Goal: Task Accomplishment & Management: Complete application form

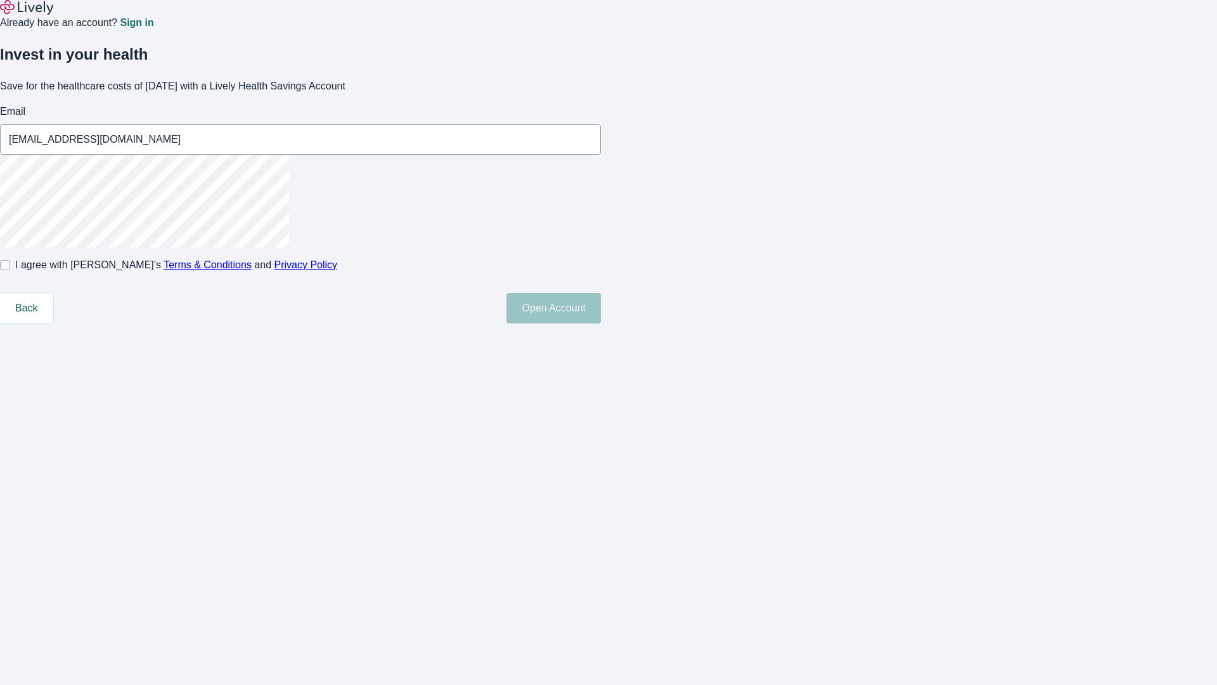
click at [10, 270] on input "I agree with Lively’s Terms & Conditions and Privacy Policy" at bounding box center [5, 265] width 10 height 10
checkbox input "true"
click at [601, 323] on button "Open Account" at bounding box center [553, 308] width 94 height 30
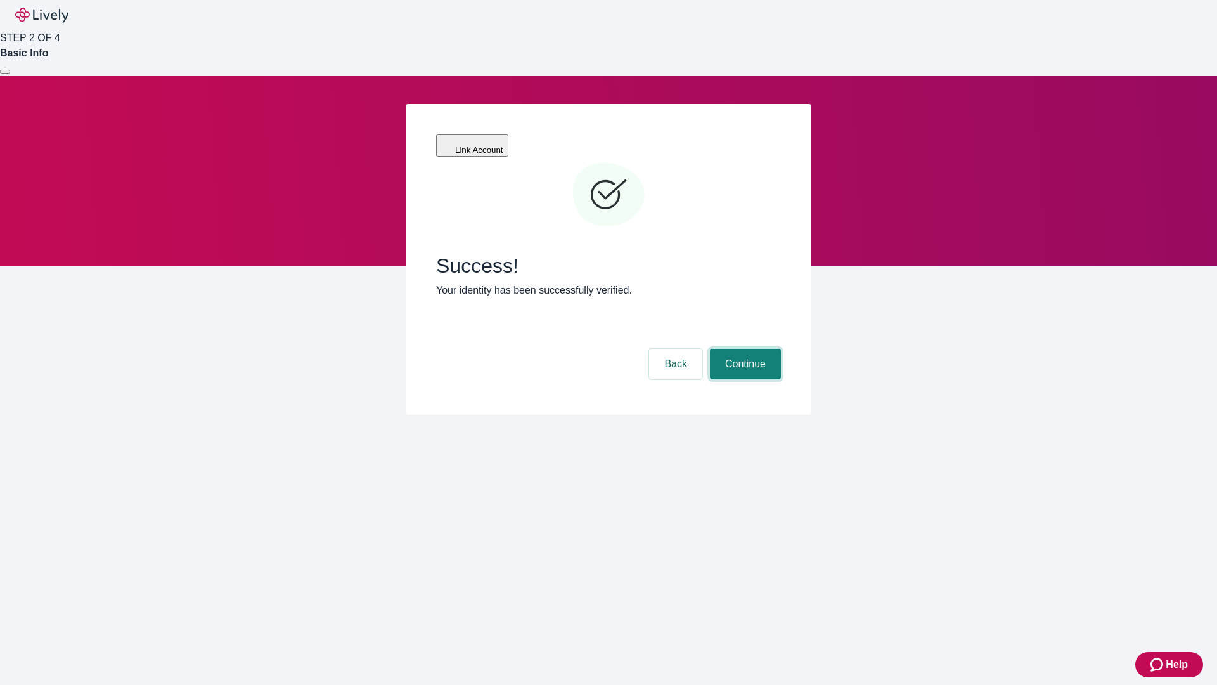
click at [743, 349] on button "Continue" at bounding box center [745, 364] width 71 height 30
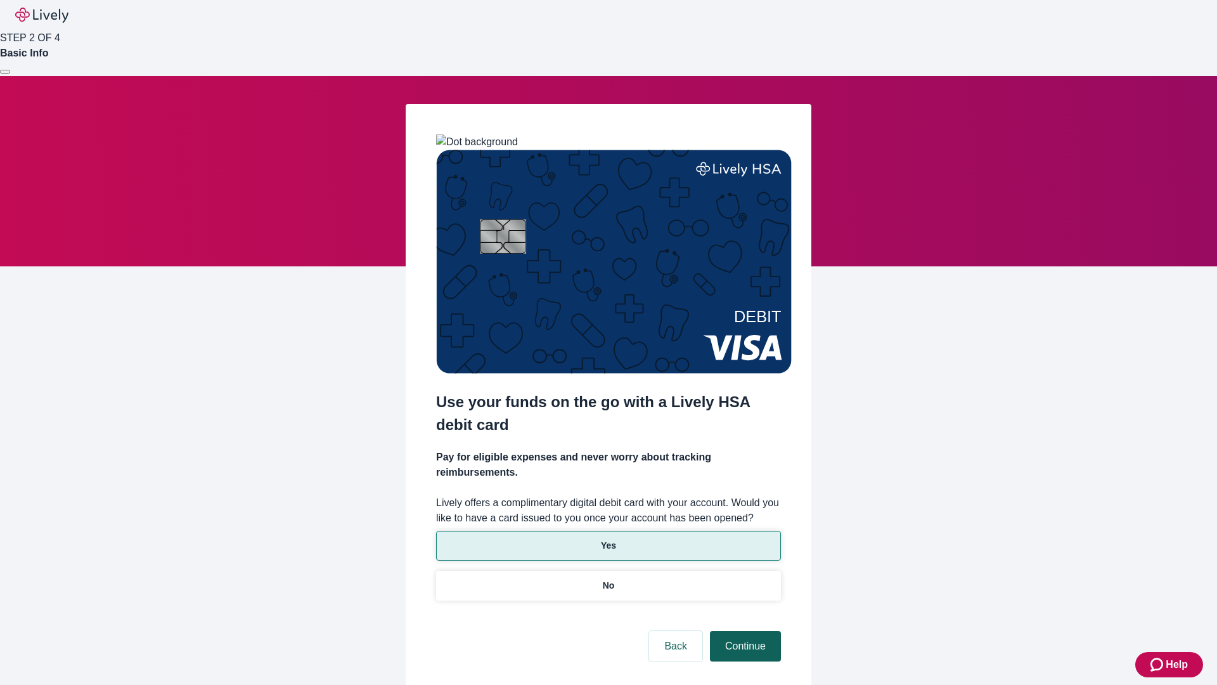
click at [608, 539] on p "Yes" at bounding box center [608, 545] width 15 height 13
click at [743, 631] on button "Continue" at bounding box center [745, 646] width 71 height 30
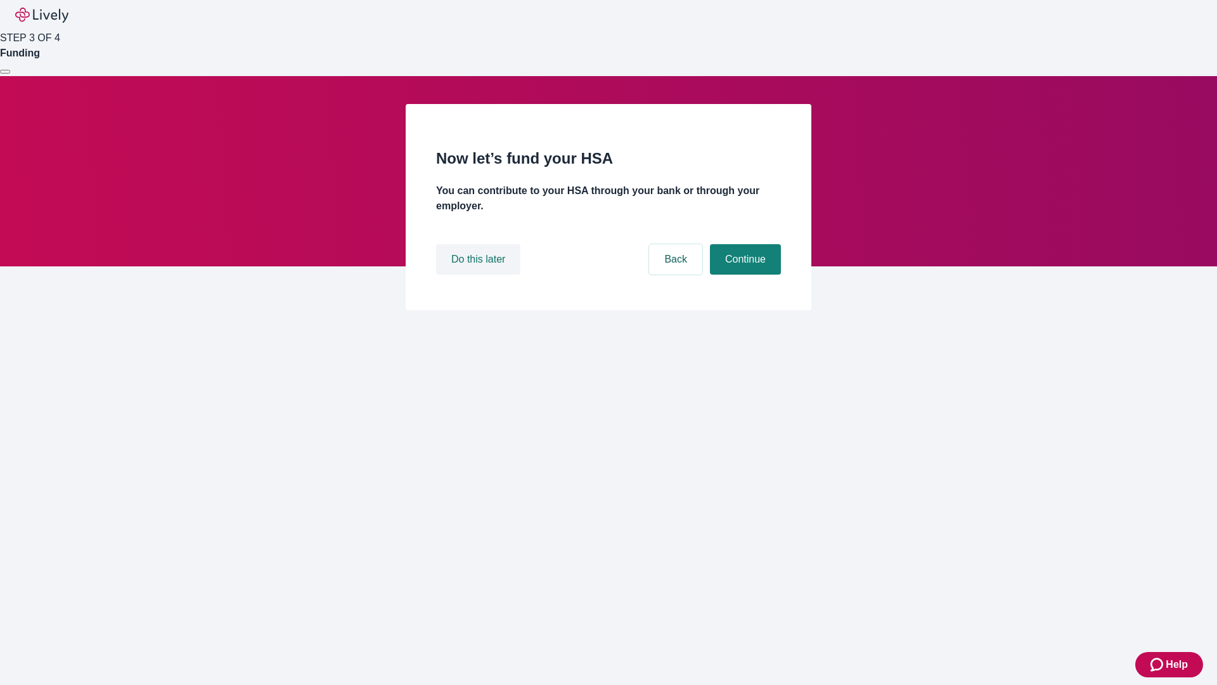
click at [480, 274] on button "Do this later" at bounding box center [478, 259] width 84 height 30
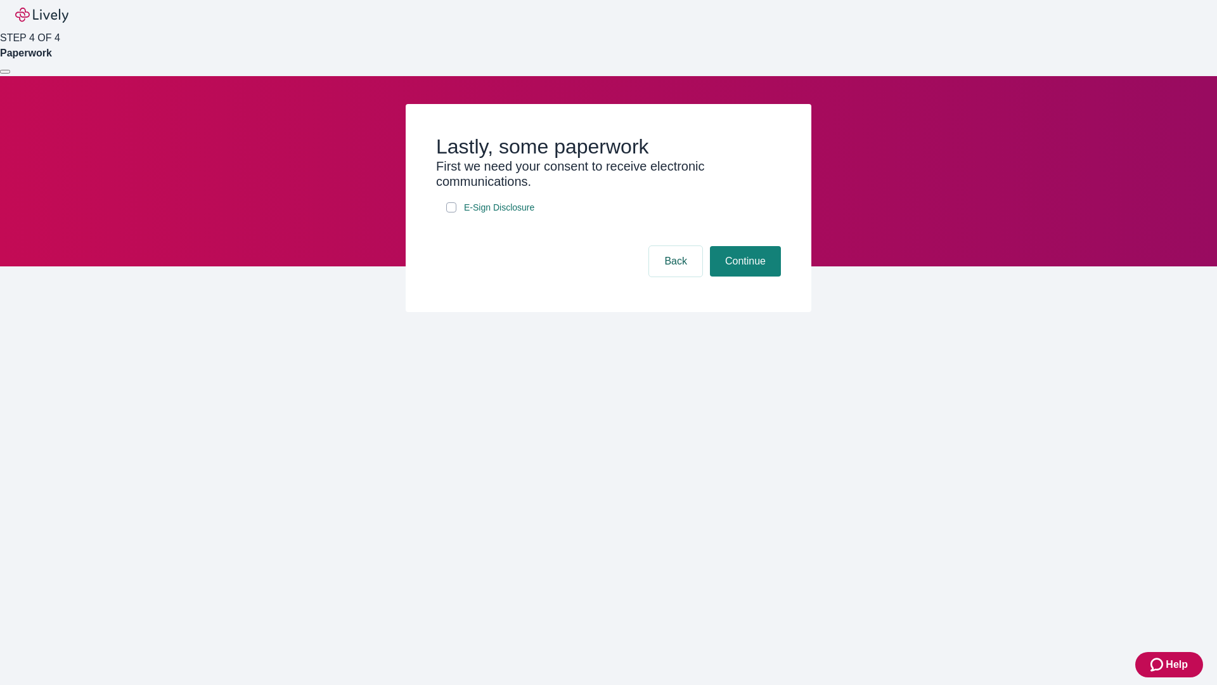
click at [451, 212] on input "E-Sign Disclosure" at bounding box center [451, 207] width 10 height 10
checkbox input "true"
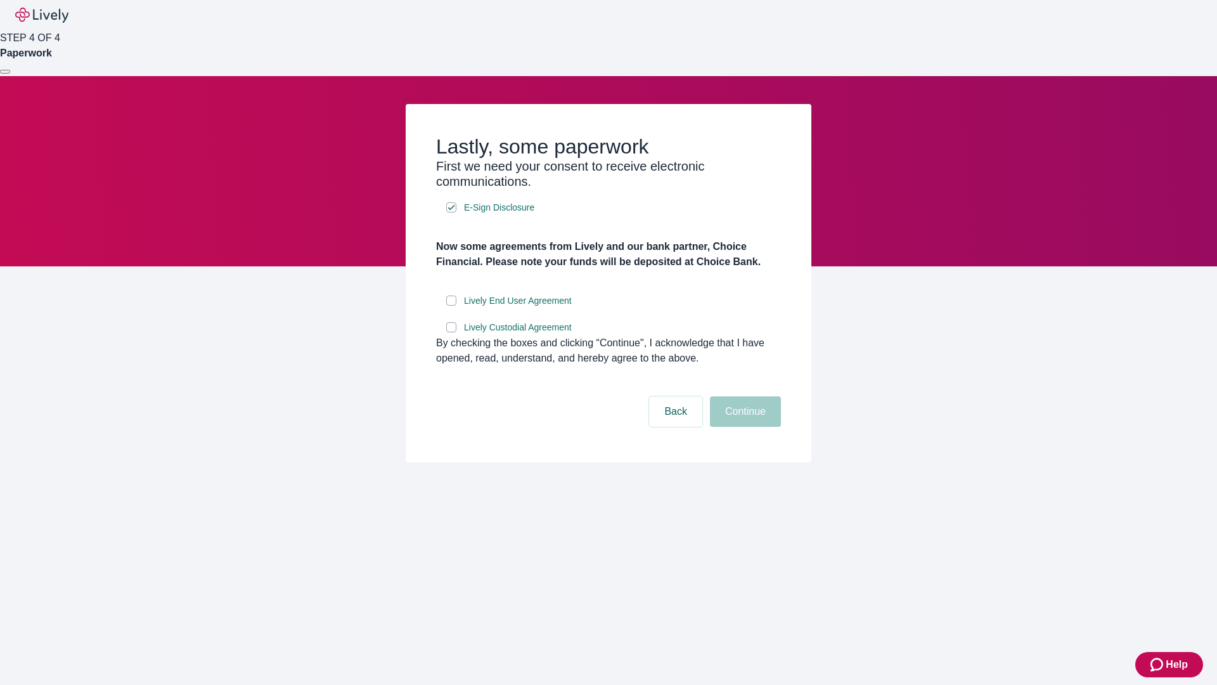
click at [451, 306] on input "Lively End User Agreement" at bounding box center [451, 300] width 10 height 10
checkbox input "true"
click at [451, 332] on input "Lively Custodial Agreement" at bounding box center [451, 327] width 10 height 10
checkbox input "true"
click at [743, 427] on button "Continue" at bounding box center [745, 411] width 71 height 30
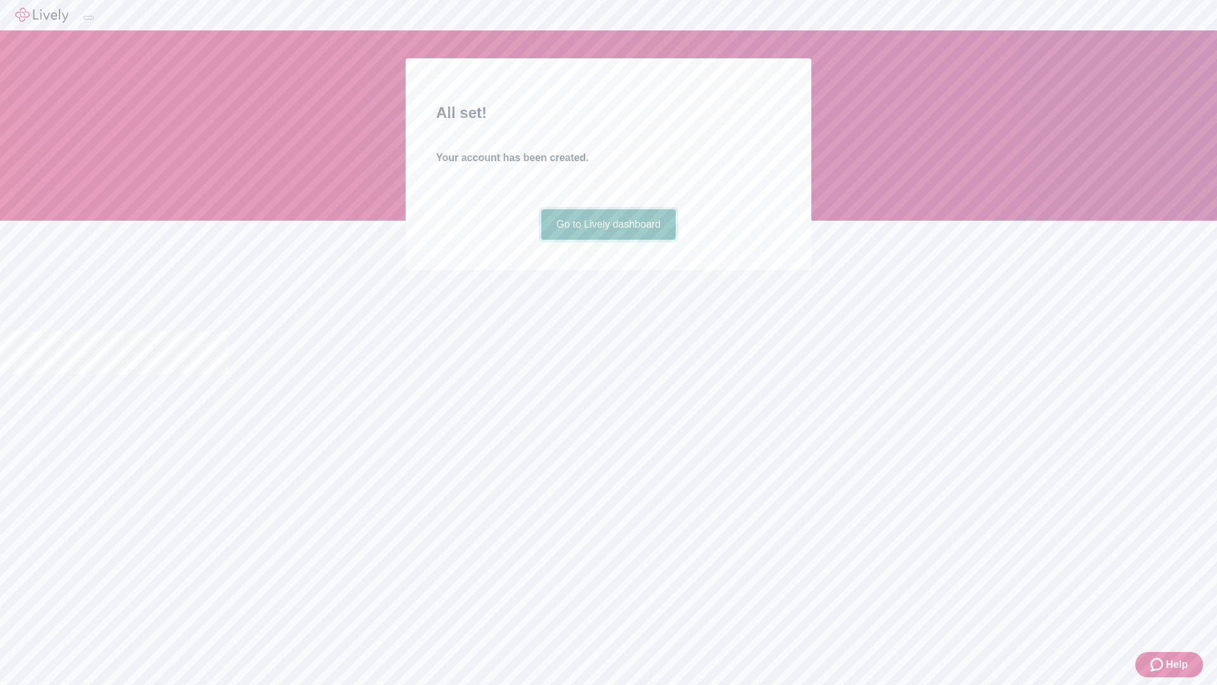
click at [608, 240] on link "Go to Lively dashboard" at bounding box center [608, 224] width 135 height 30
